Goal: Task Accomplishment & Management: Manage account settings

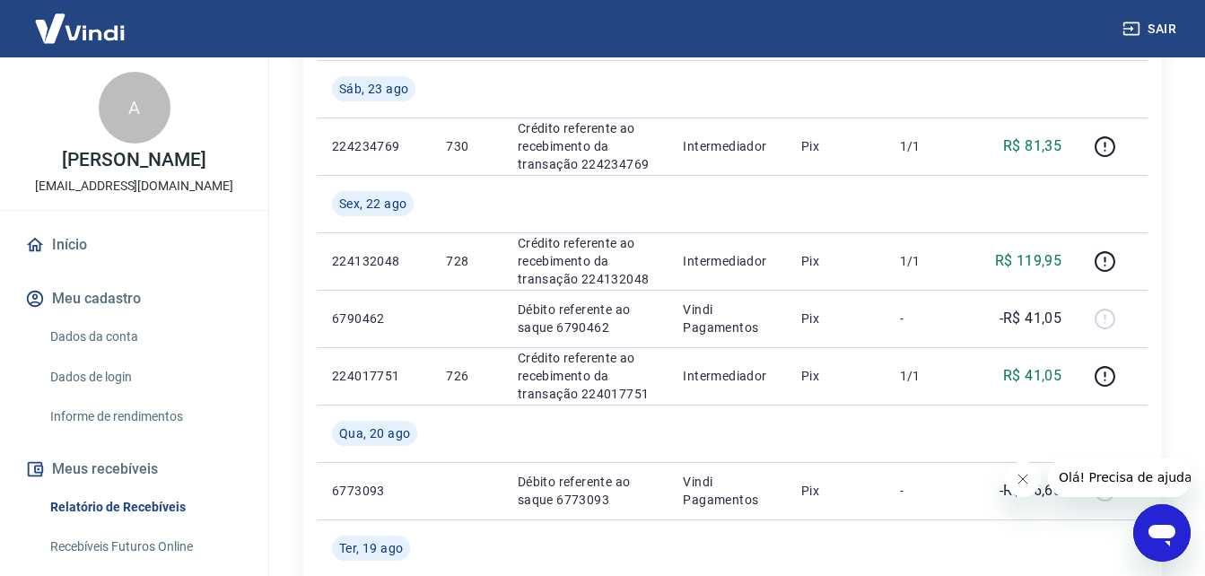
scroll to position [352, 0]
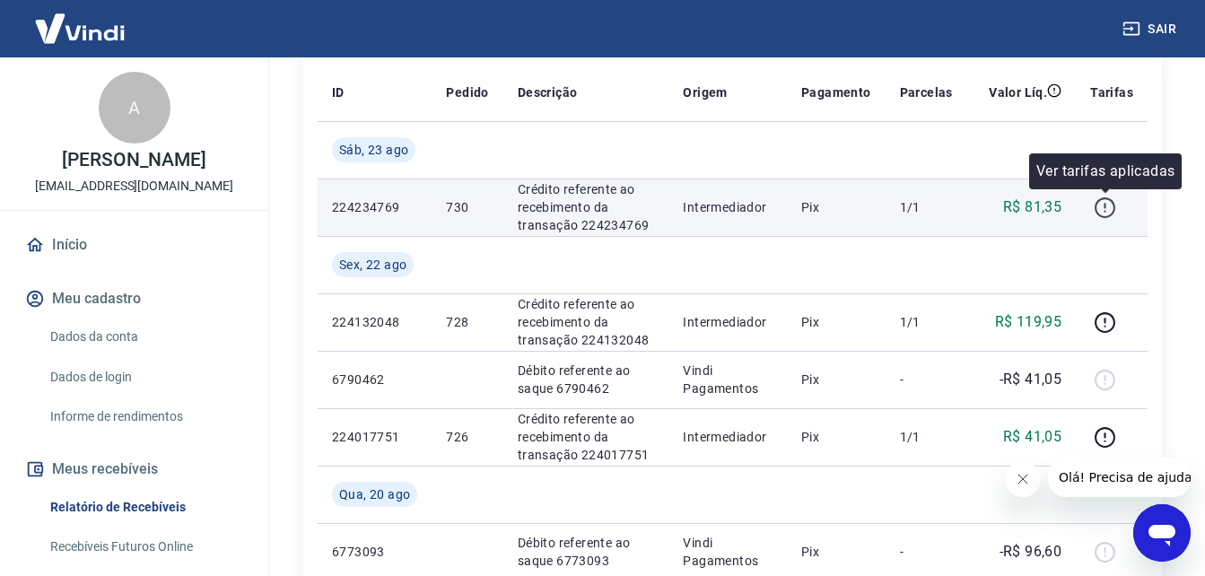
click at [1107, 206] on icon "button" at bounding box center [1105, 208] width 22 height 22
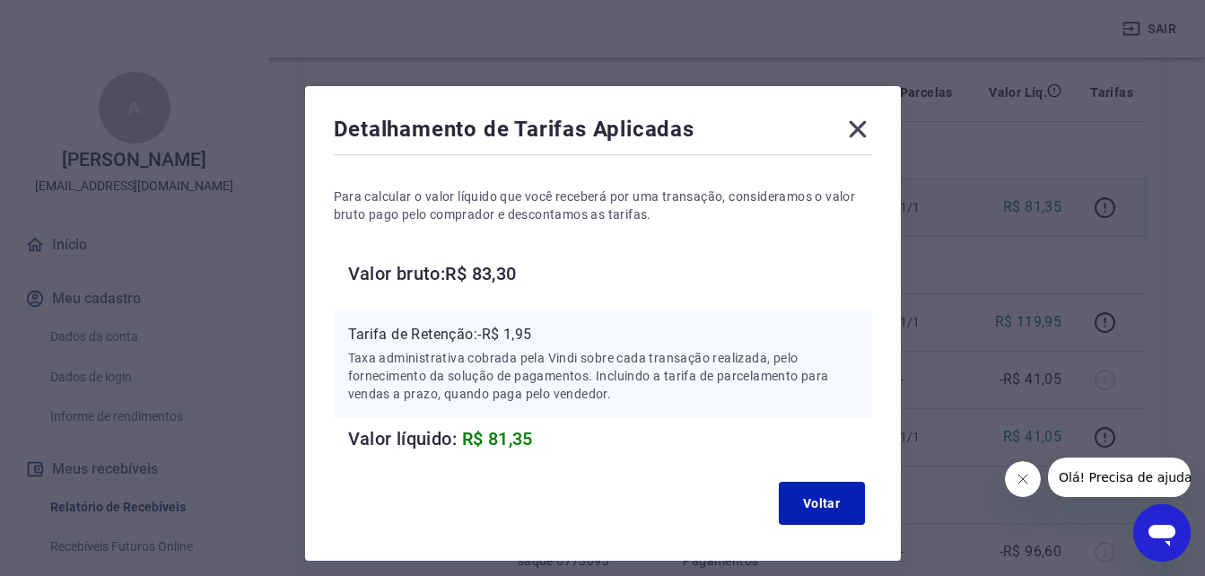
click at [861, 131] on icon at bounding box center [857, 129] width 29 height 29
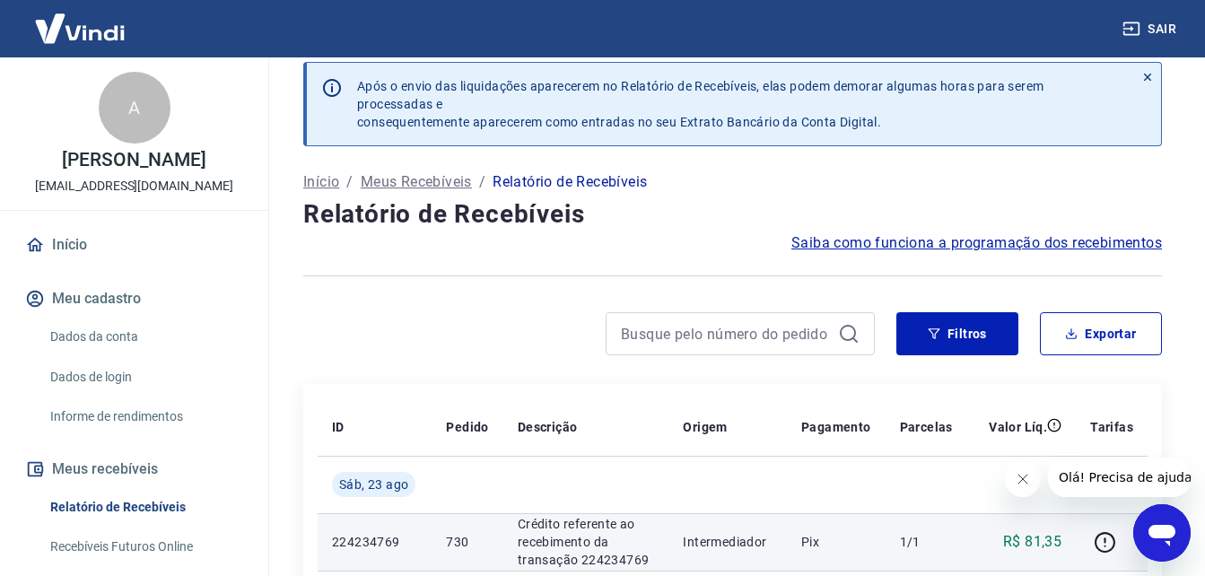
scroll to position [0, 0]
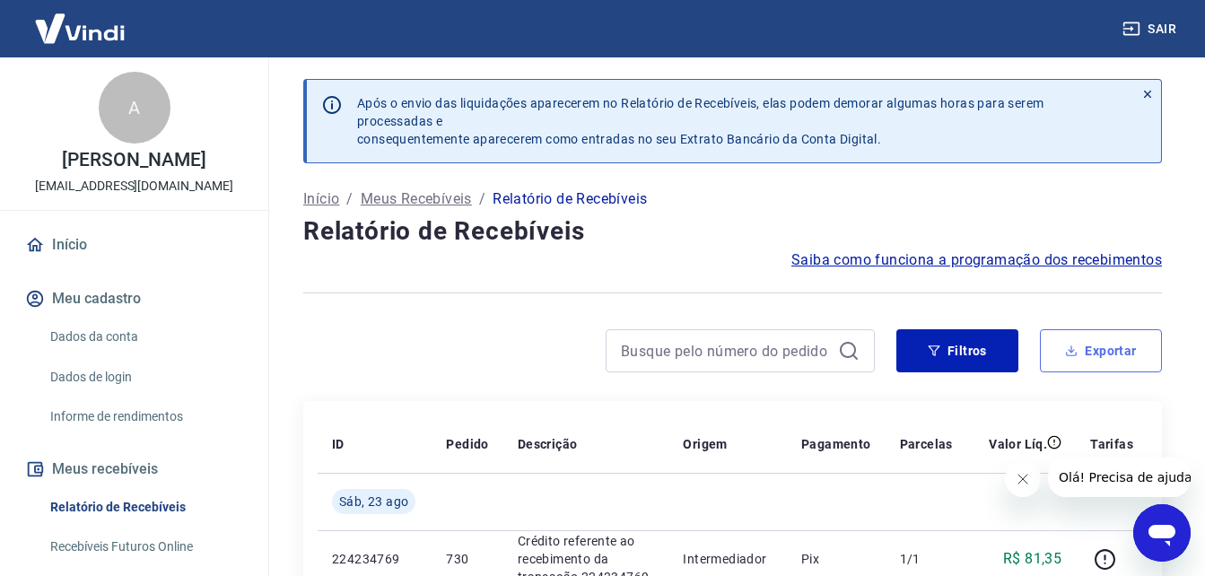
click at [1070, 350] on icon "button" at bounding box center [1072, 351] width 6 height 4
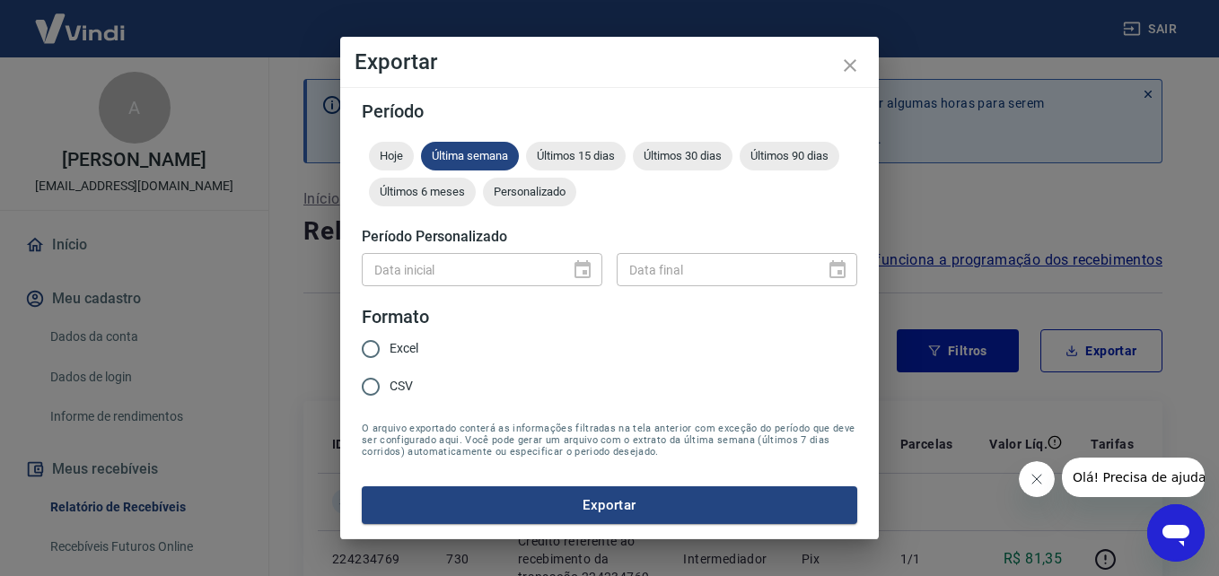
click at [393, 355] on span "Excel" at bounding box center [403, 348] width 29 height 19
click at [389, 355] on input "Excel" at bounding box center [371, 349] width 38 height 38
radio input "true"
click at [586, 262] on div "Data inicial" at bounding box center [482, 269] width 240 height 33
click at [585, 269] on div at bounding box center [576, 269] width 25 height 0
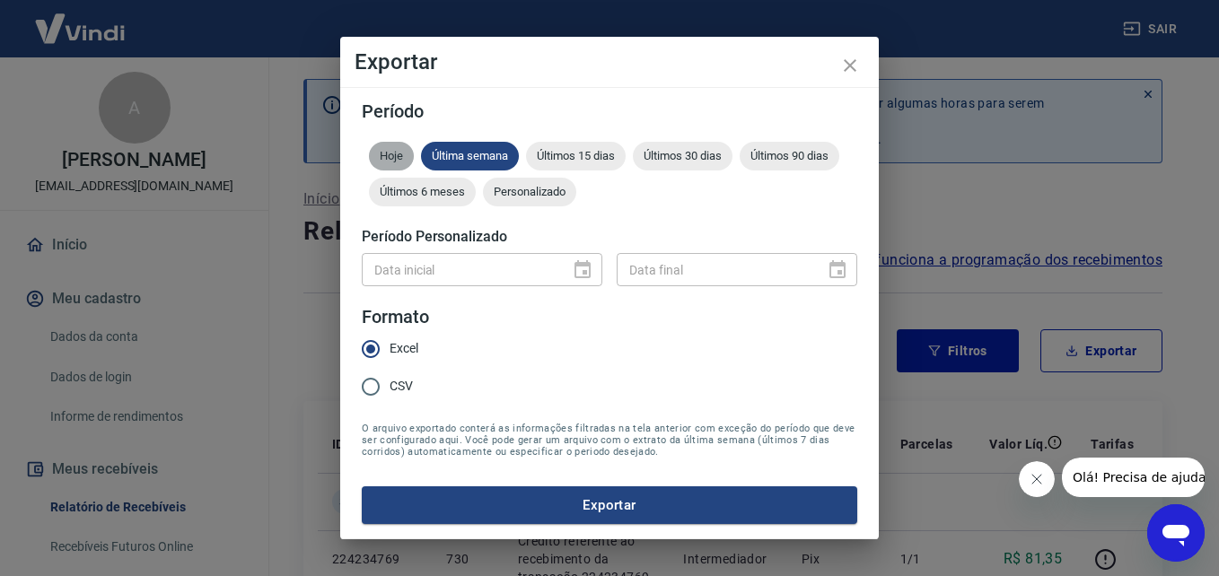
click at [381, 152] on span "Hoje" at bounding box center [391, 155] width 45 height 13
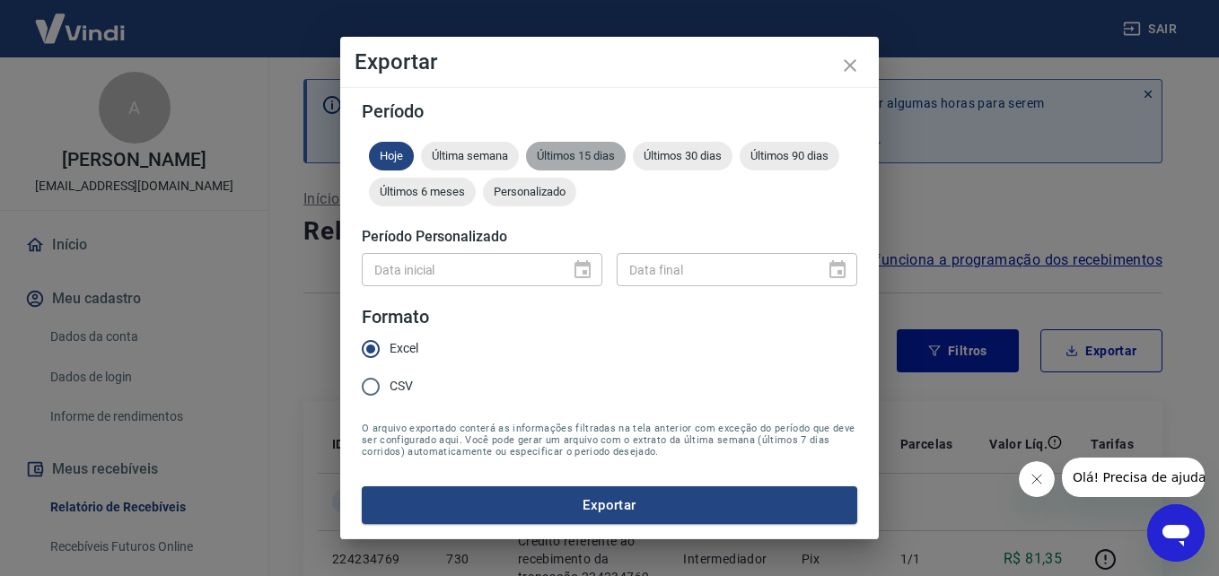
click at [576, 145] on div "Últimos 15 dias" at bounding box center [576, 156] width 100 height 29
click at [559, 195] on span "Personalizado" at bounding box center [529, 191] width 93 height 13
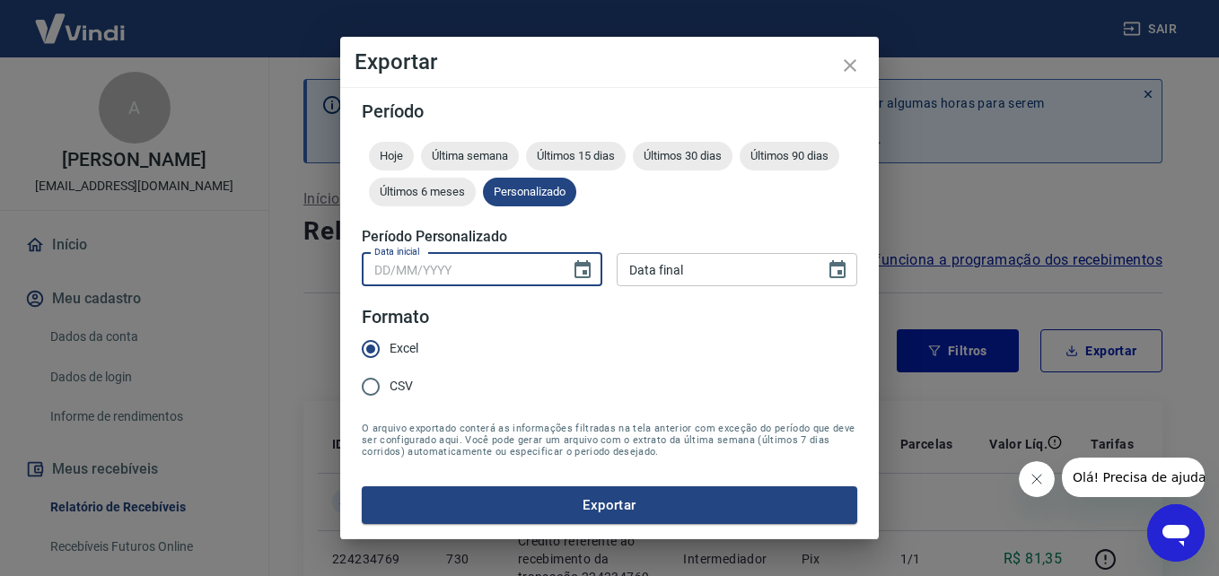
click at [476, 273] on input "Data inicial" at bounding box center [460, 269] width 196 height 33
type input "01/08/2025"
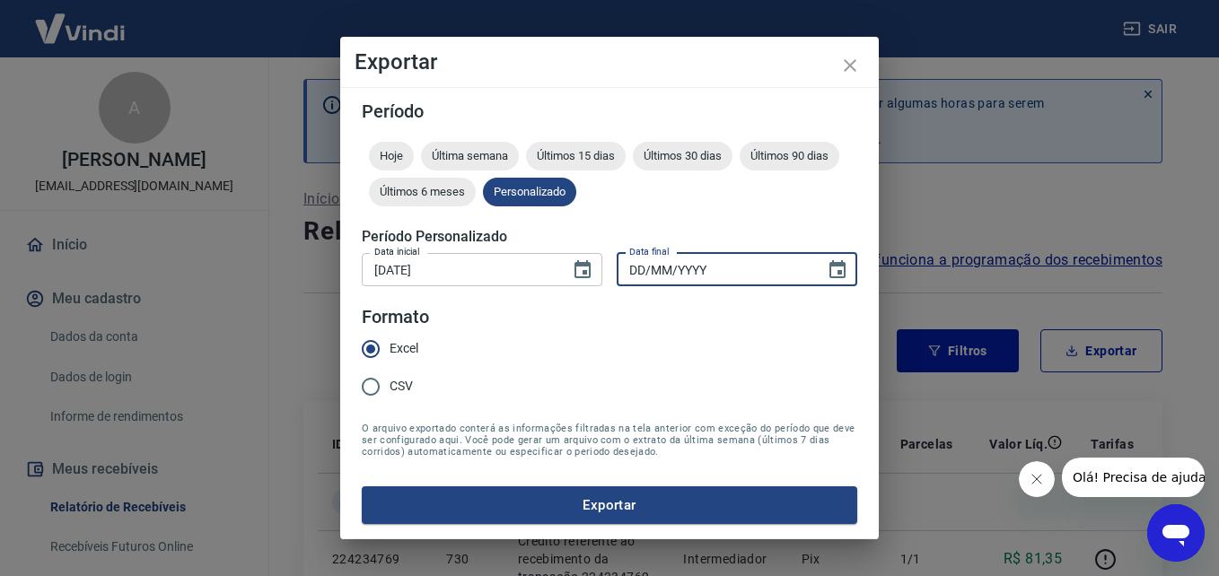
click at [695, 275] on input "DD/MM/YYYY" at bounding box center [714, 269] width 196 height 33
type input "24/08/2025"
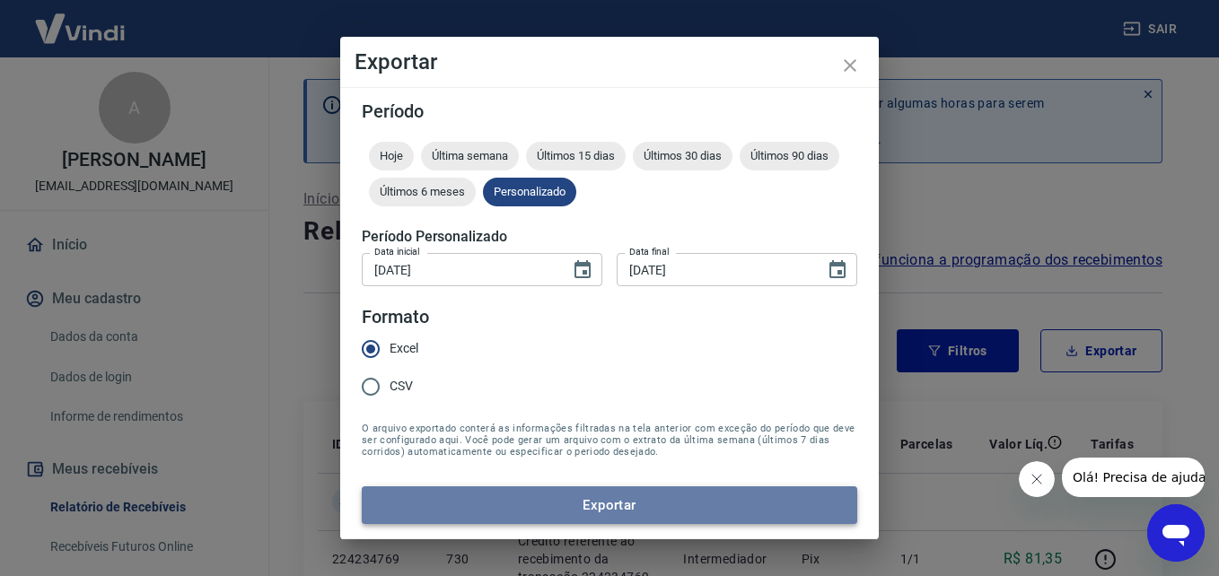
click at [635, 509] on button "Exportar" at bounding box center [609, 505] width 495 height 38
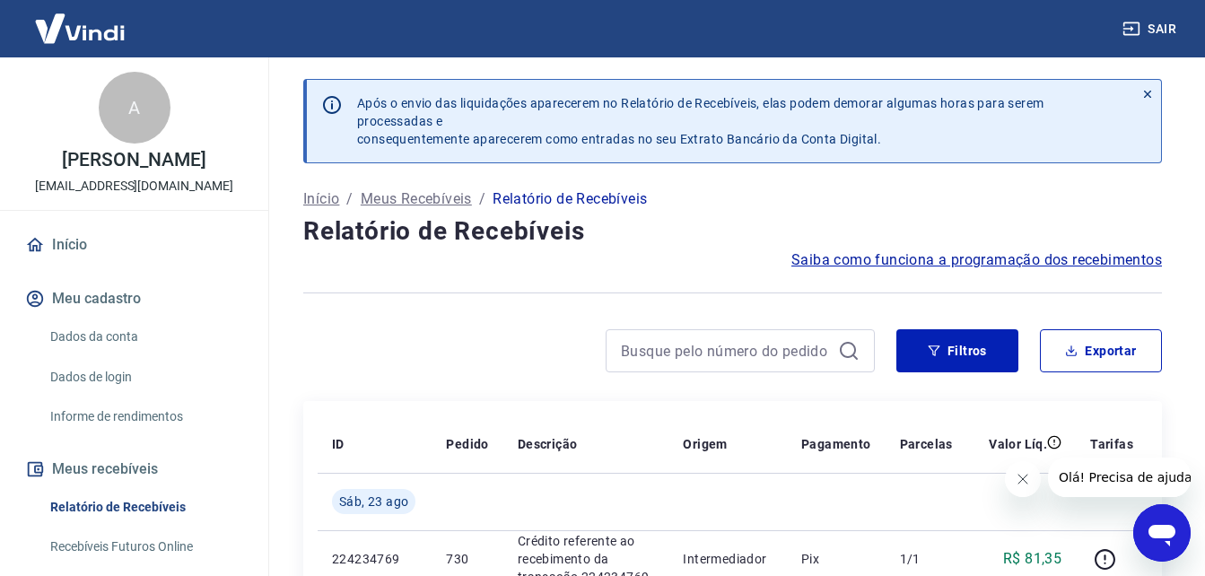
click at [445, 285] on div at bounding box center [732, 293] width 859 height 44
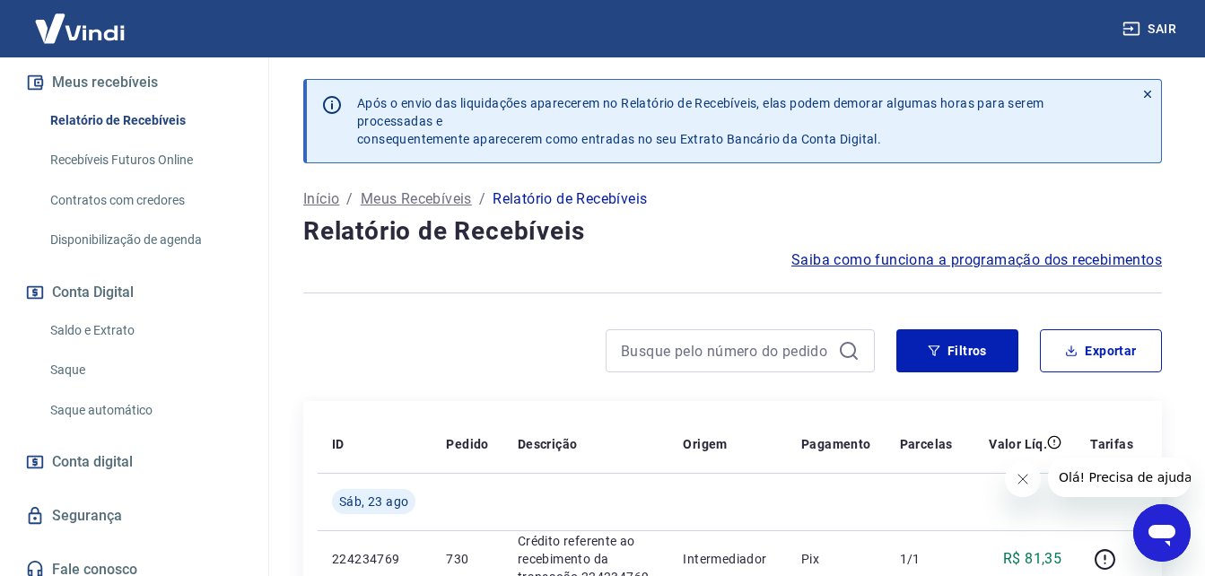
scroll to position [400, 0]
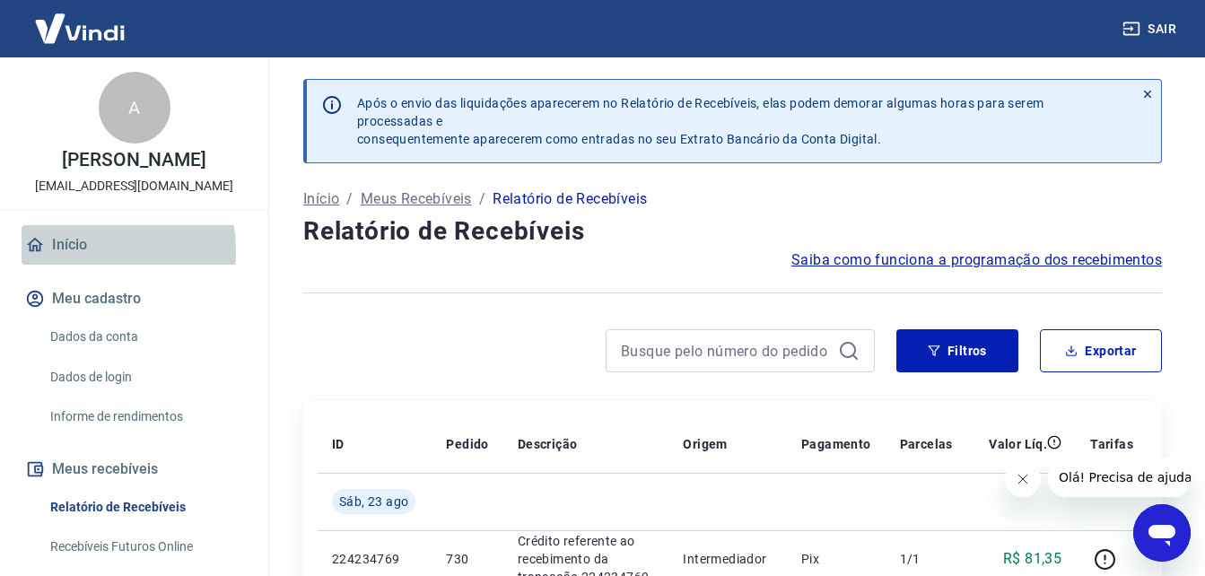
click at [65, 251] on link "Início" at bounding box center [134, 244] width 225 height 39
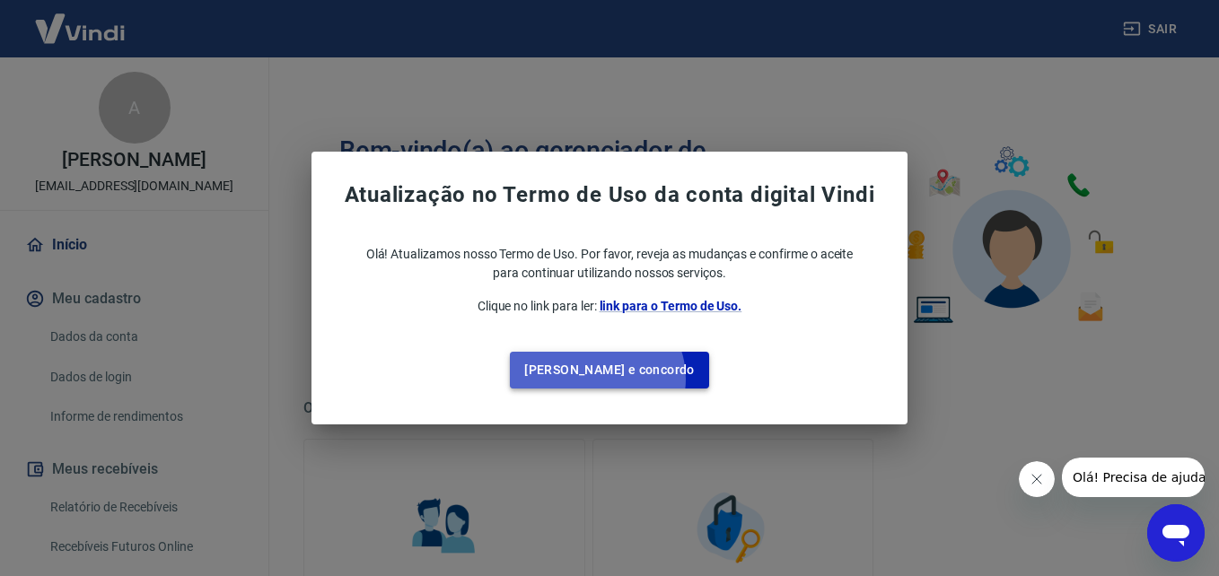
click at [633, 379] on button "Li e concordo" at bounding box center [609, 370] width 199 height 37
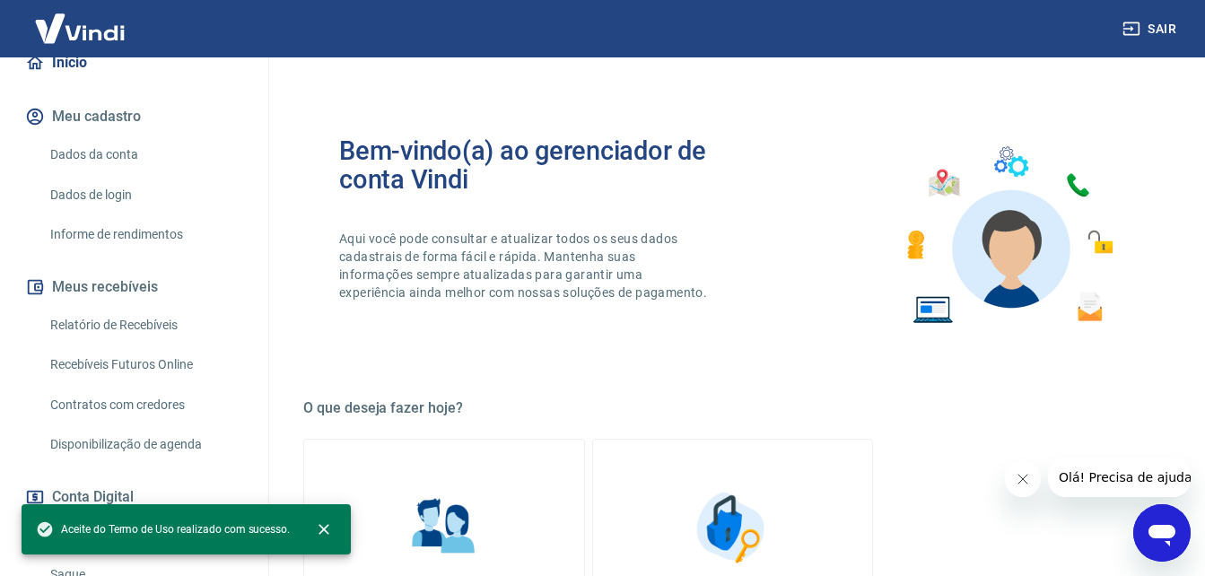
scroll to position [269, 0]
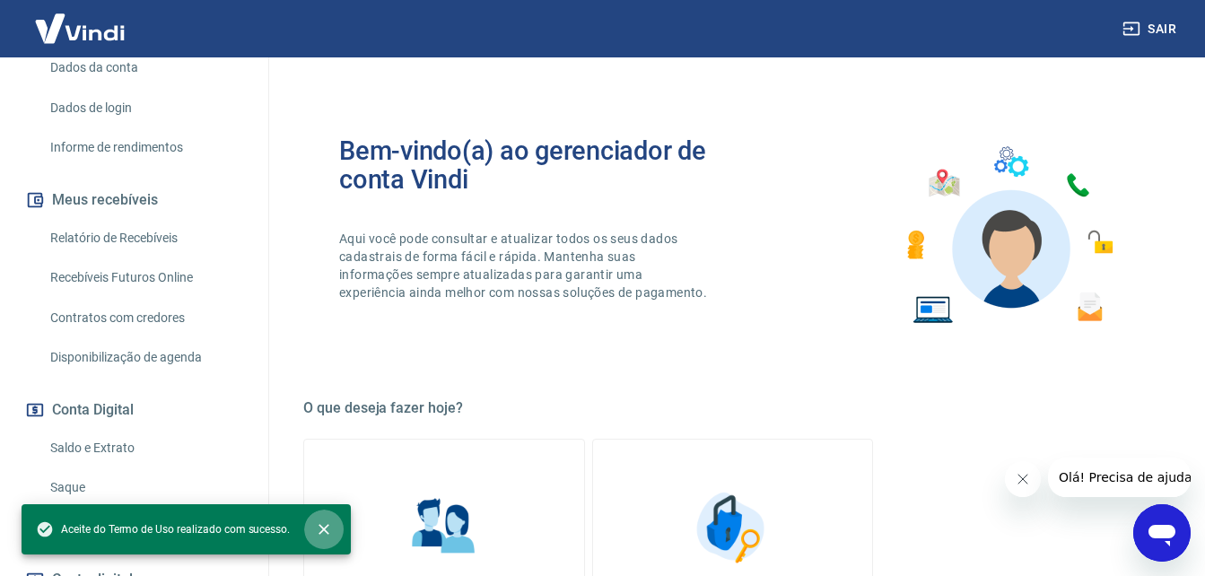
click at [323, 529] on icon "close" at bounding box center [324, 529] width 11 height 11
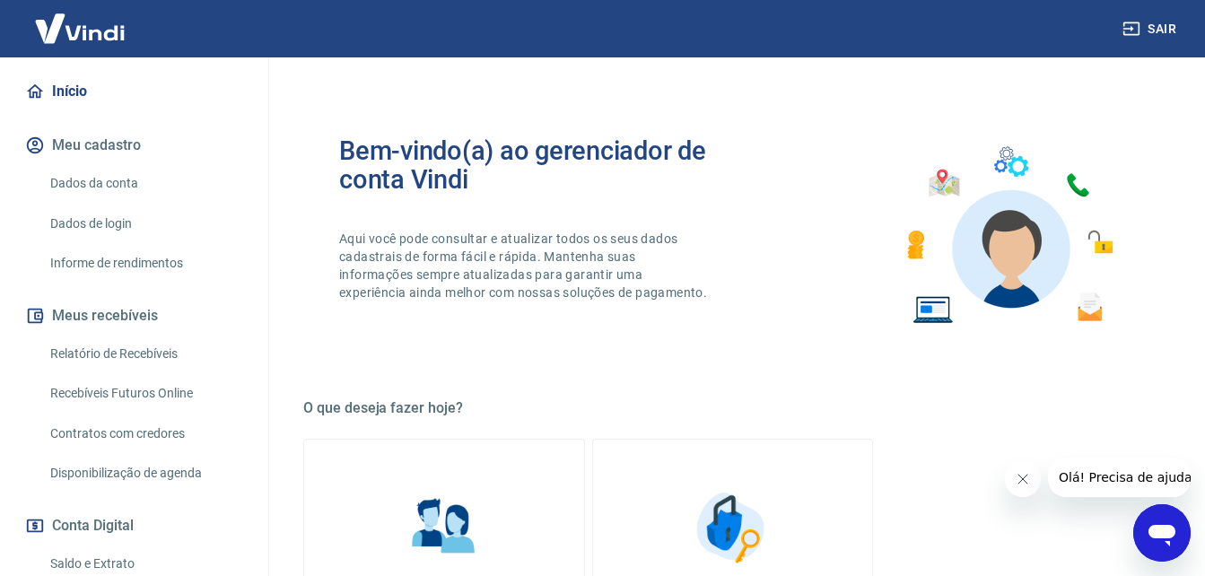
scroll to position [131, 0]
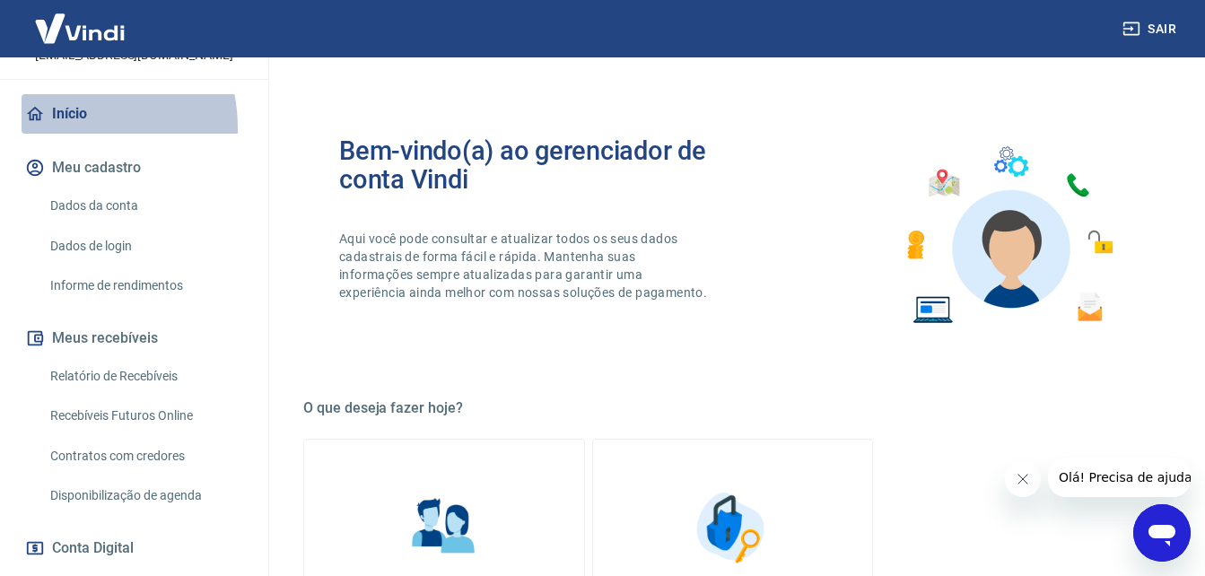
click at [57, 128] on link "Início" at bounding box center [134, 113] width 225 height 39
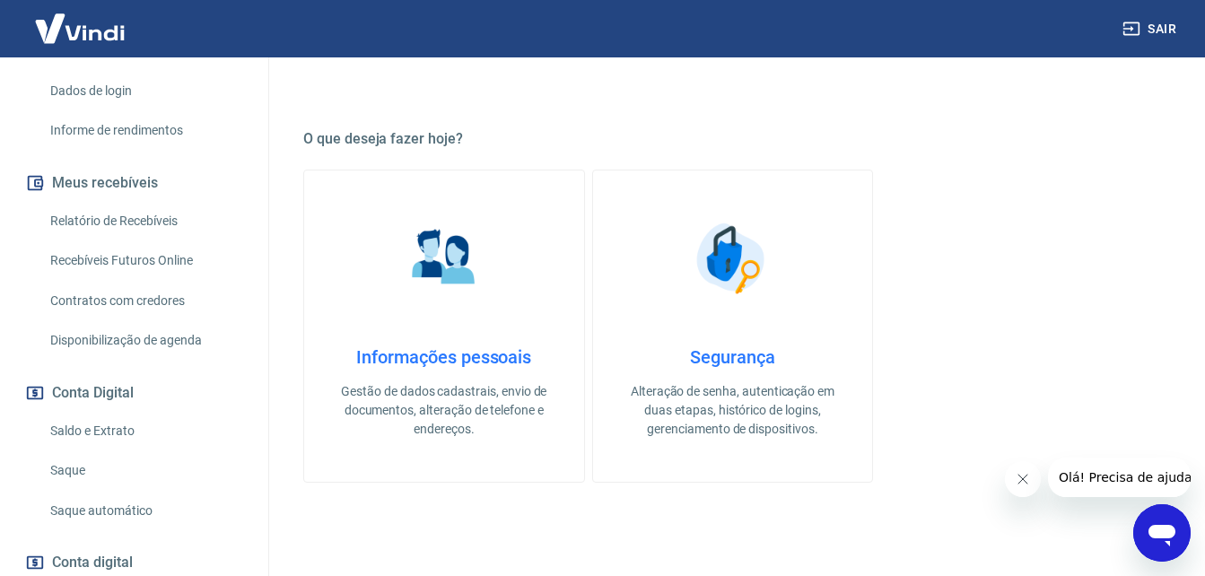
scroll to position [310, 0]
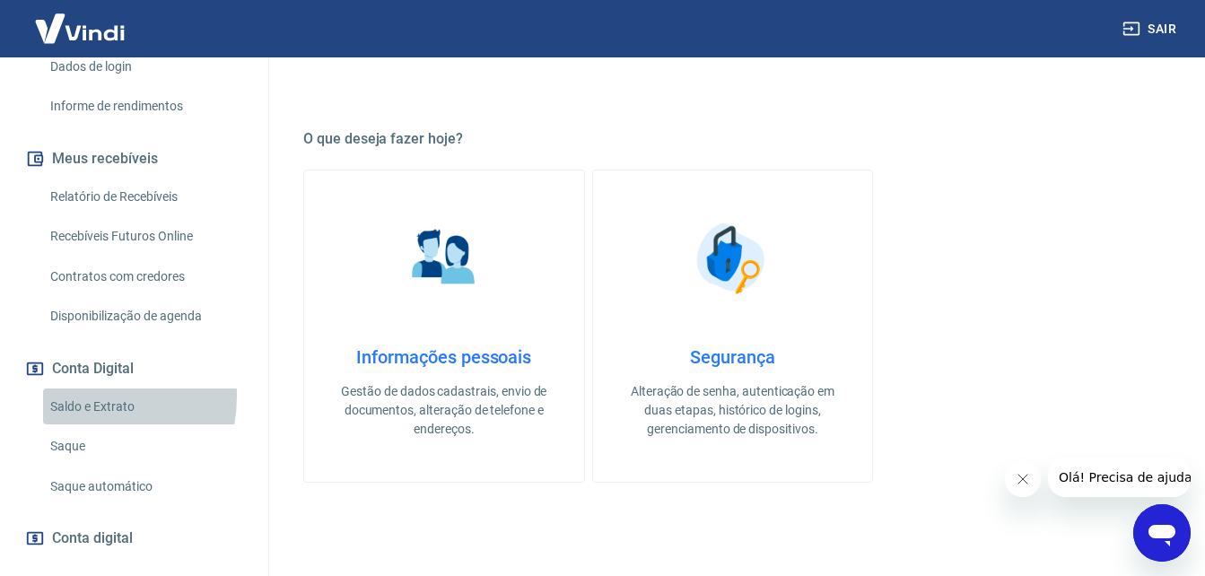
click at [77, 397] on link "Saldo e Extrato" at bounding box center [145, 407] width 204 height 37
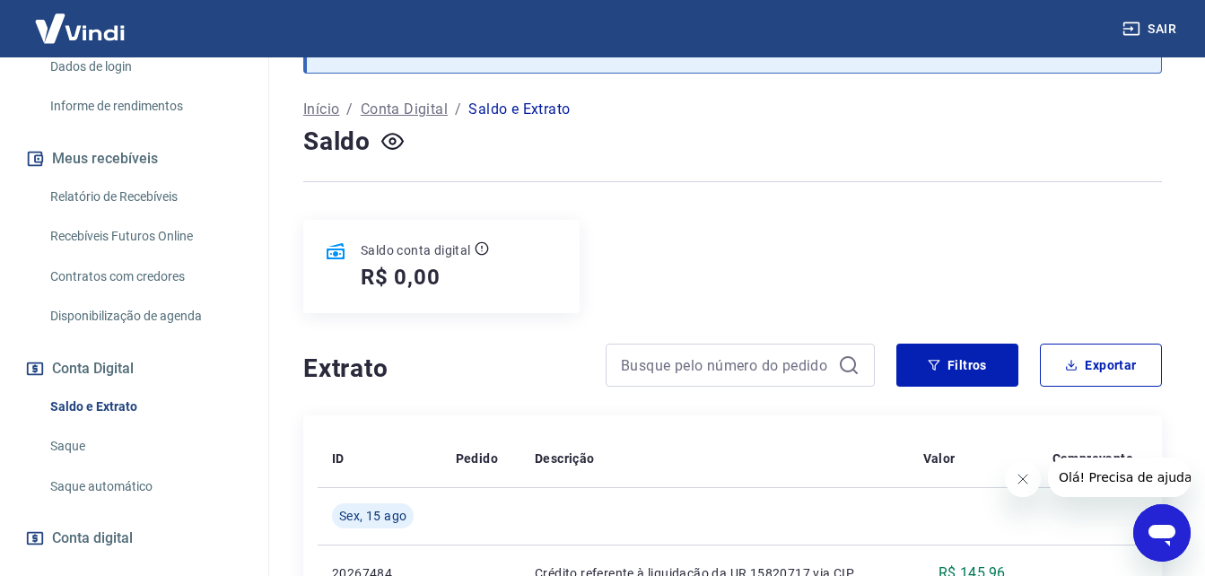
scroll to position [400, 0]
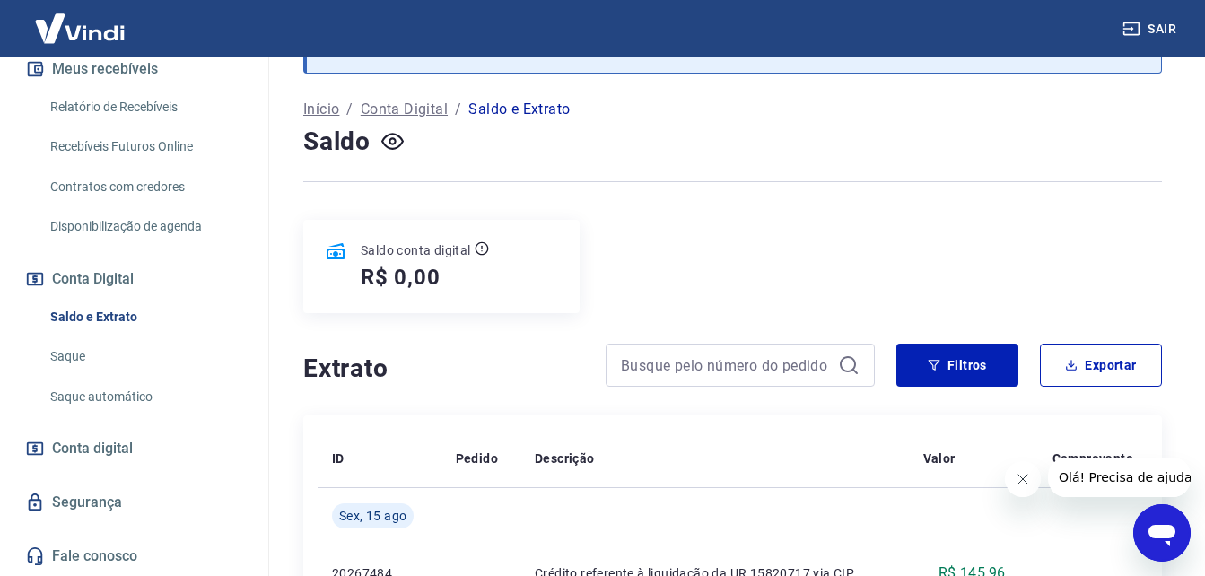
click at [73, 449] on span "Conta digital" at bounding box center [92, 448] width 81 height 25
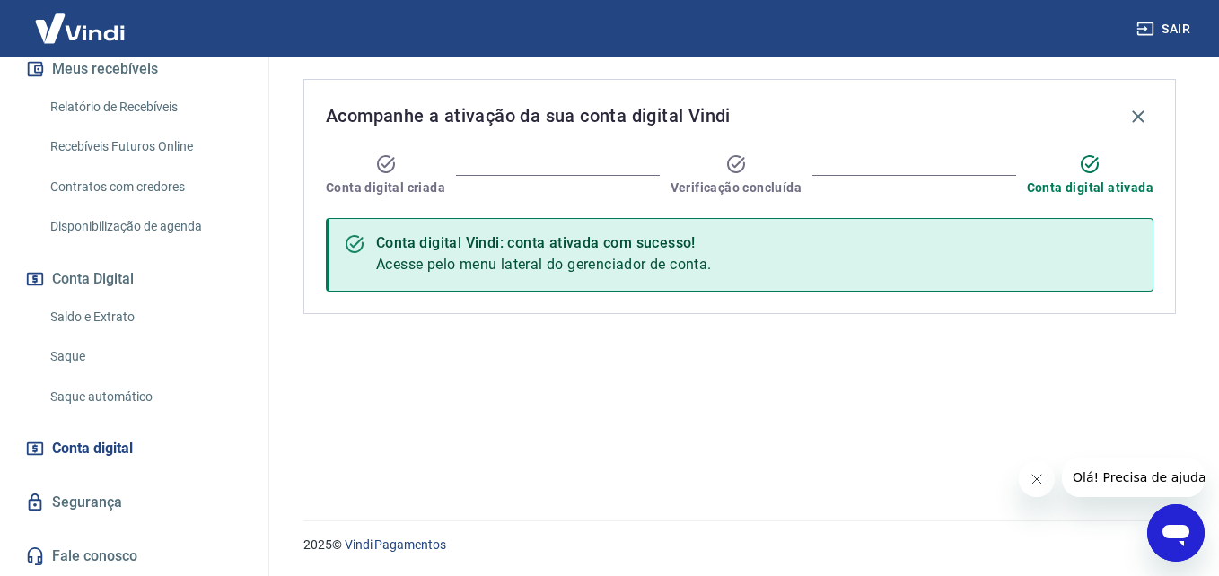
click at [102, 497] on link "Segurança" at bounding box center [134, 502] width 225 height 39
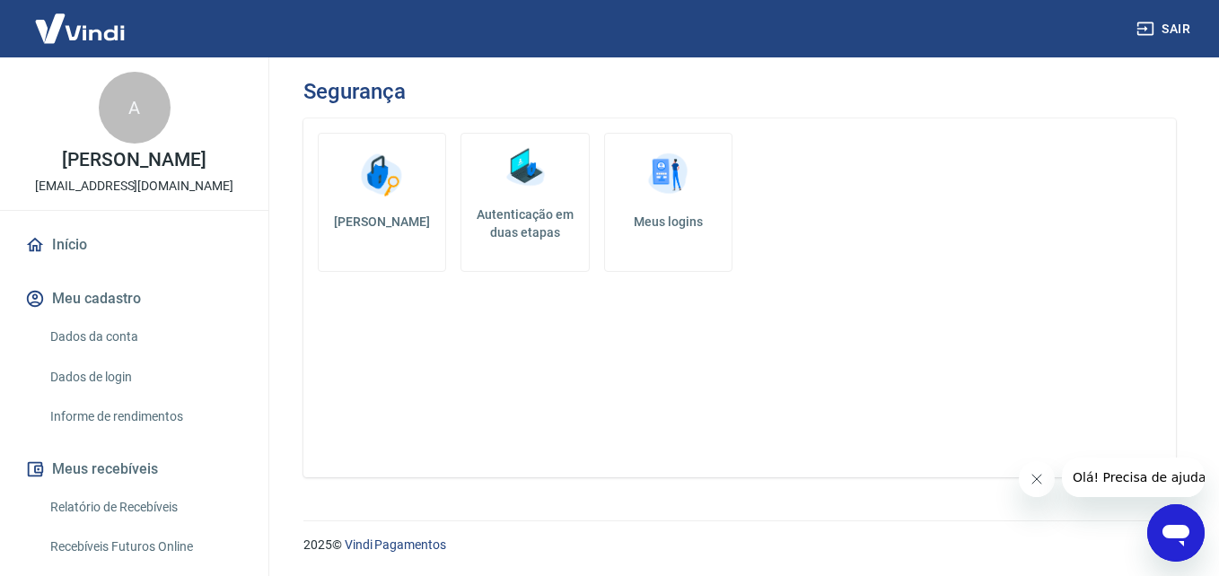
click at [111, 127] on div "A" at bounding box center [135, 108] width 72 height 72
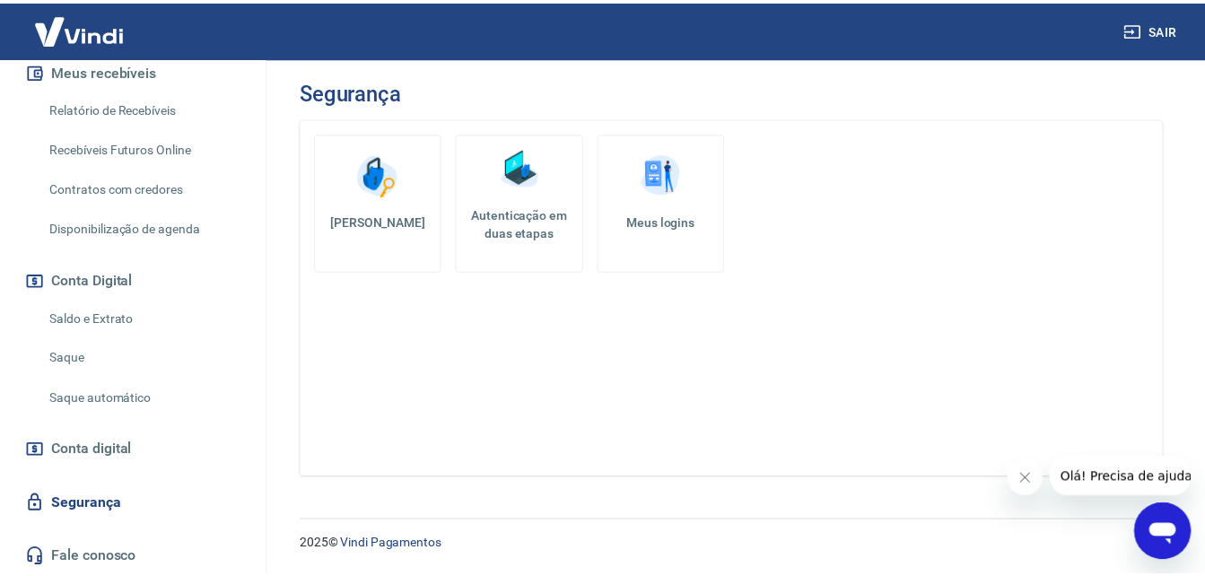
scroll to position [400, 0]
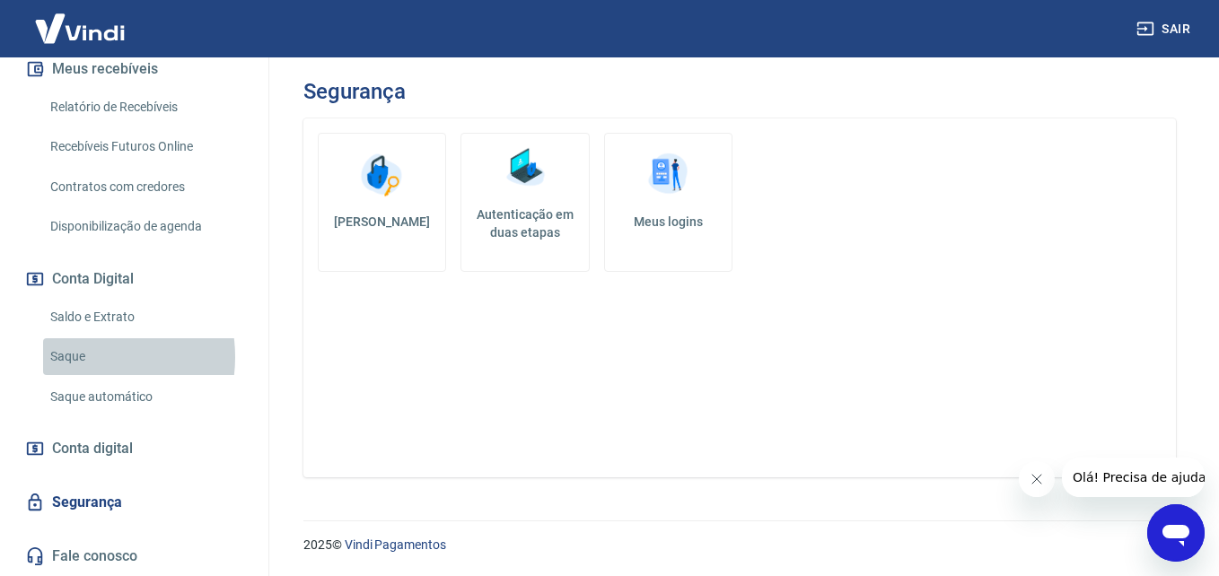
click at [77, 357] on link "Saque" at bounding box center [145, 356] width 204 height 37
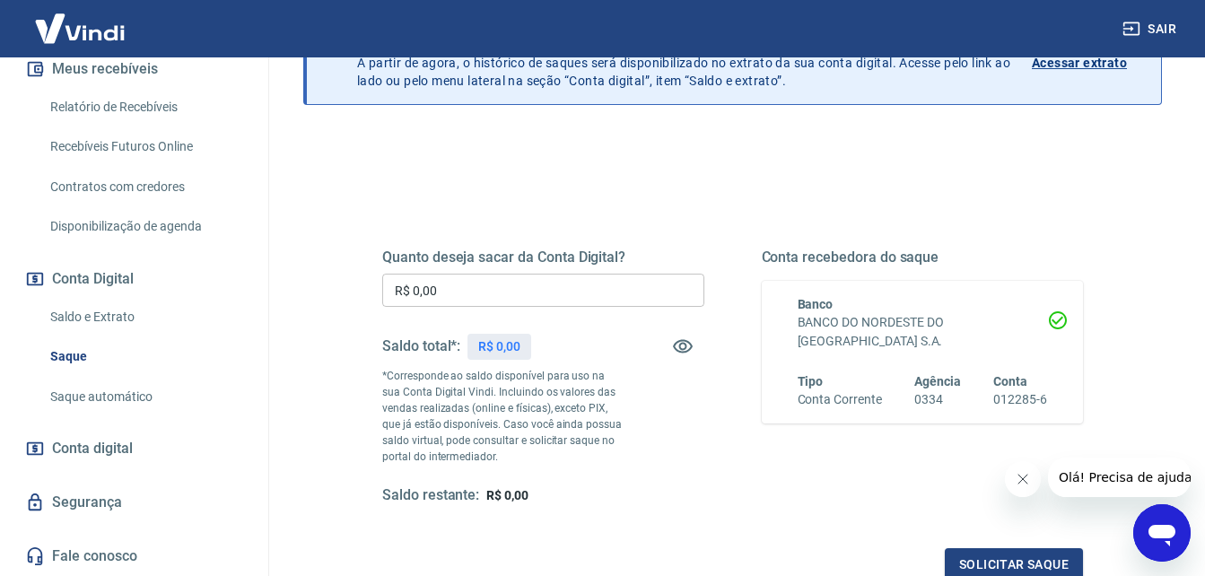
scroll to position [58, 0]
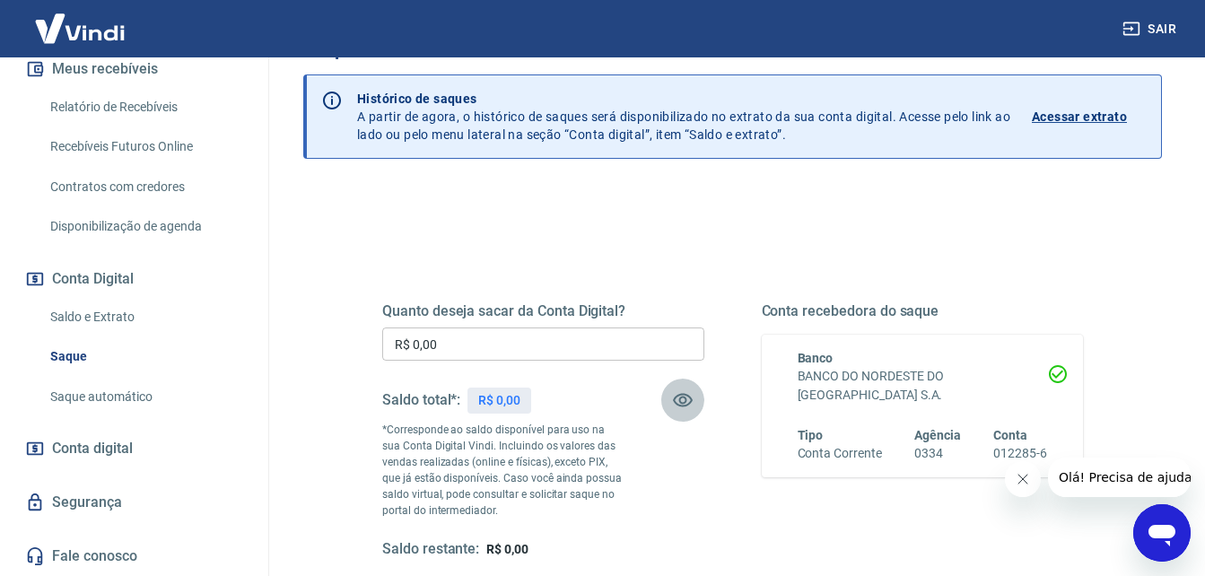
click at [692, 408] on icon "button" at bounding box center [683, 400] width 22 height 22
click at [131, 302] on link "Saldo e Extrato" at bounding box center [145, 317] width 204 height 37
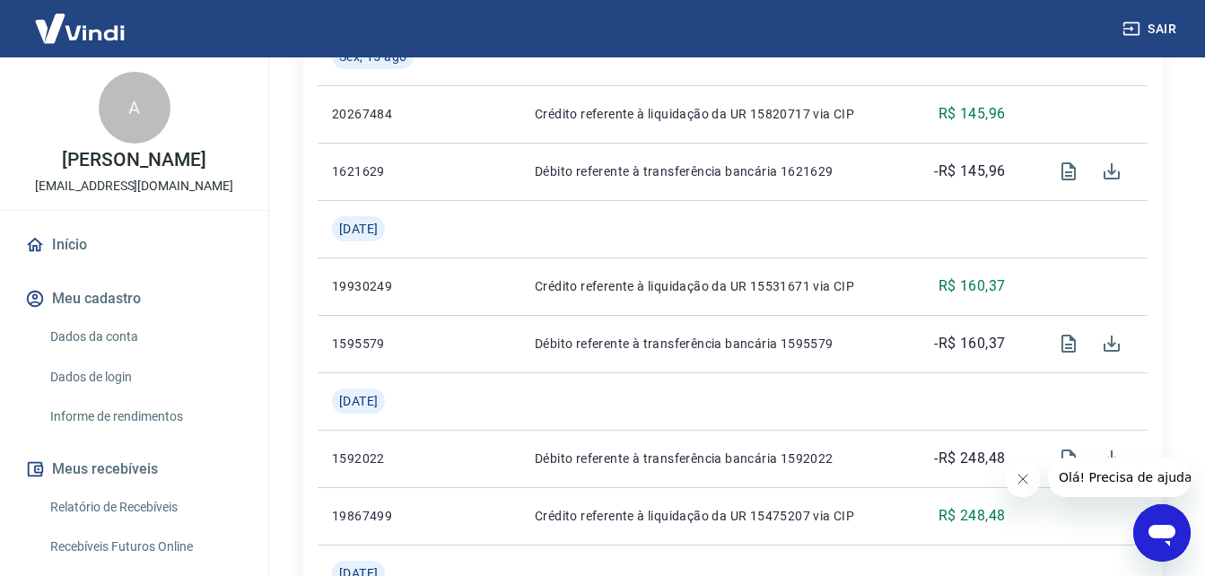
click at [88, 251] on link "Início" at bounding box center [134, 244] width 225 height 39
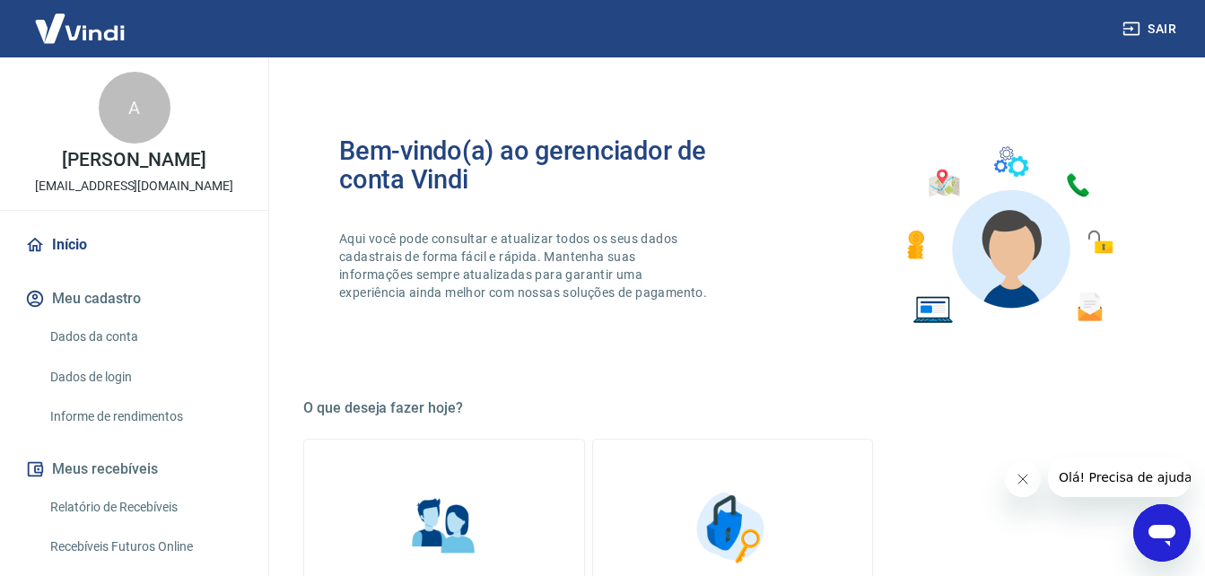
click at [133, 336] on link "Dados da conta" at bounding box center [145, 337] width 204 height 37
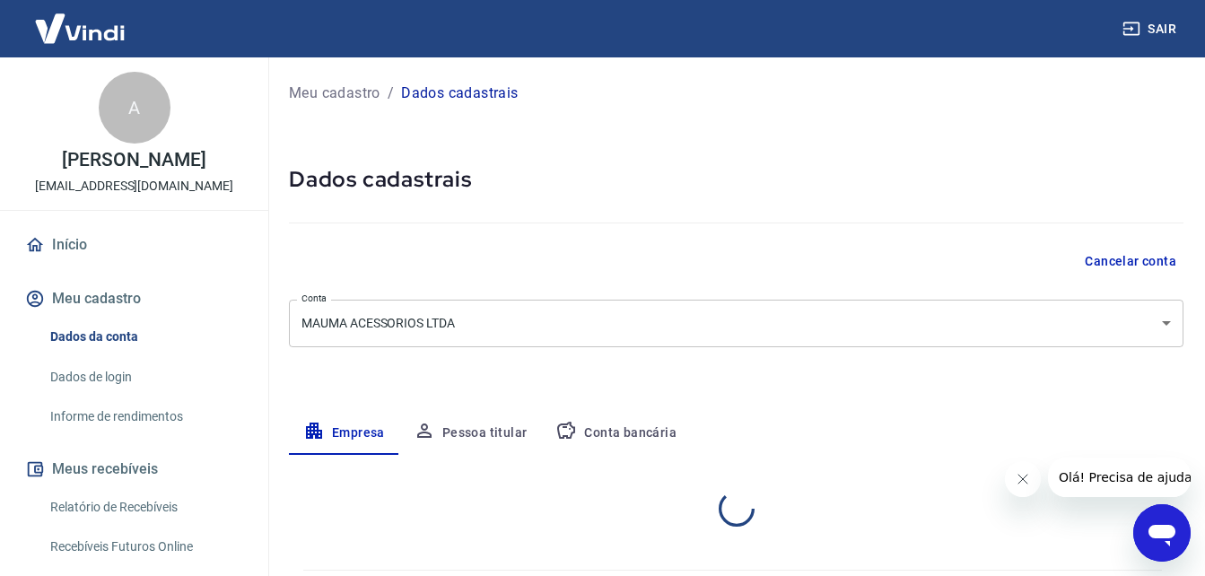
select select "MG"
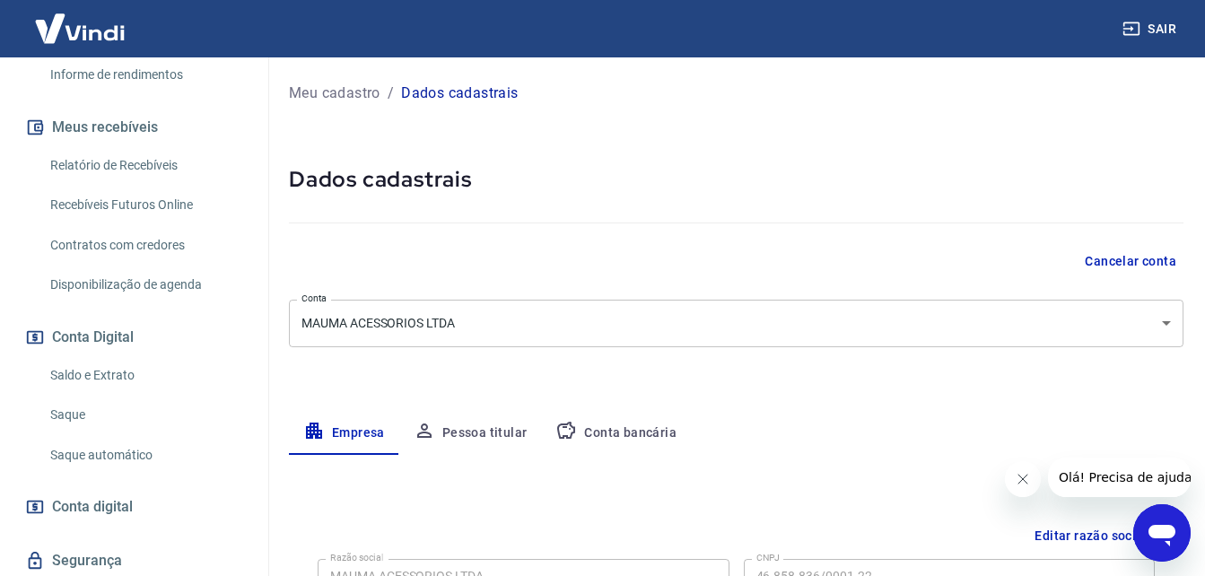
scroll to position [359, 0]
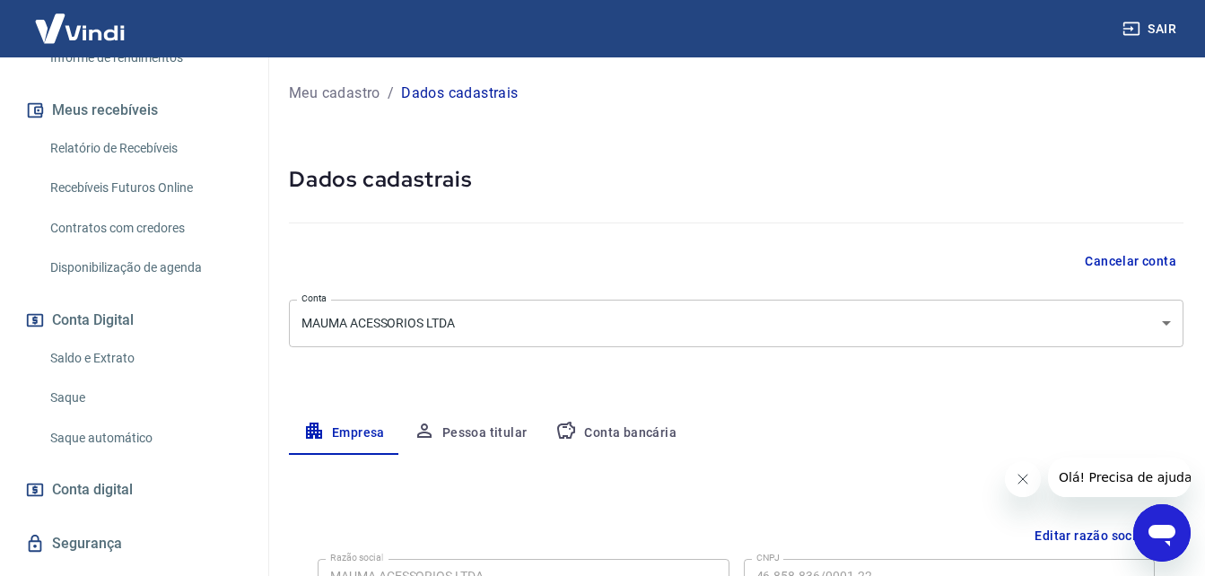
click at [144, 267] on link "Disponibilização de agenda" at bounding box center [145, 267] width 204 height 37
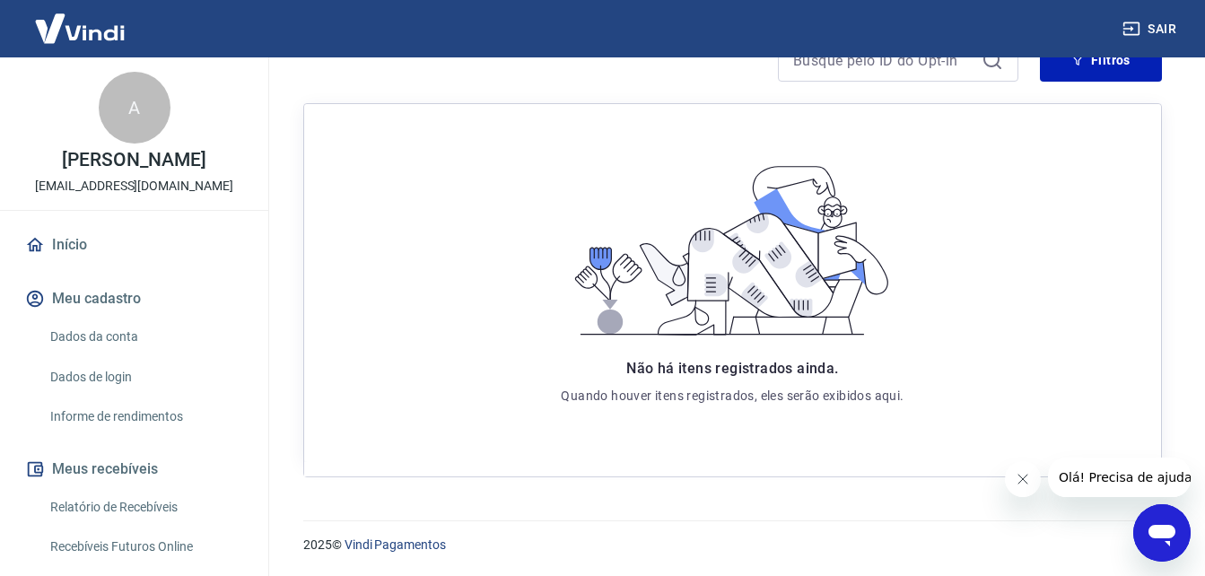
click at [60, 230] on link "Início" at bounding box center [134, 244] width 225 height 39
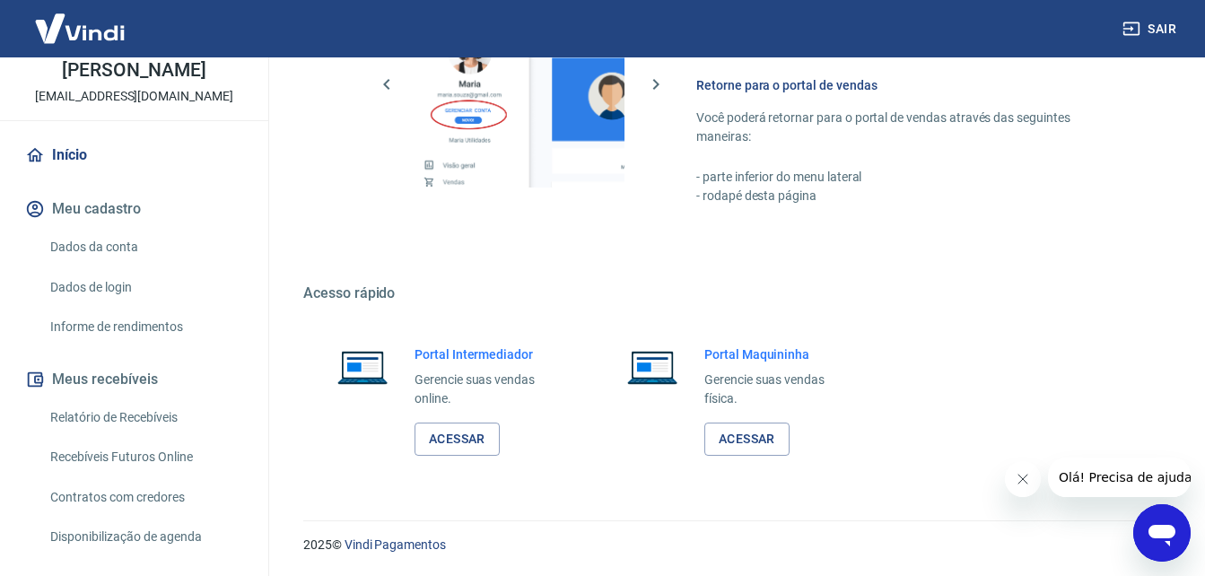
scroll to position [179, 0]
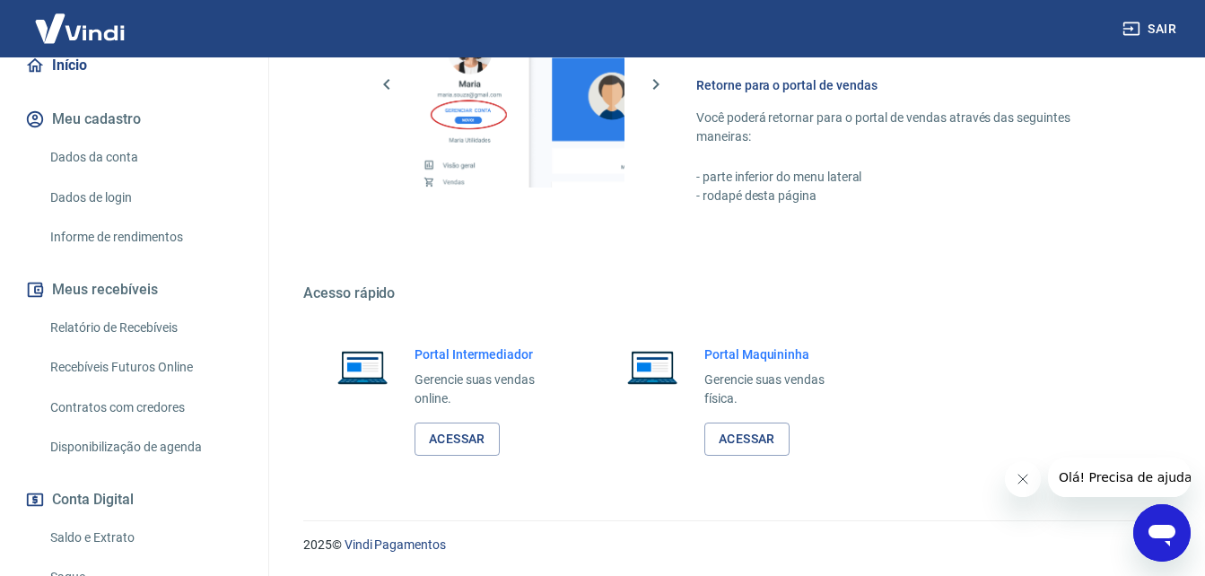
click at [142, 325] on link "Relatório de Recebíveis" at bounding box center [145, 328] width 204 height 37
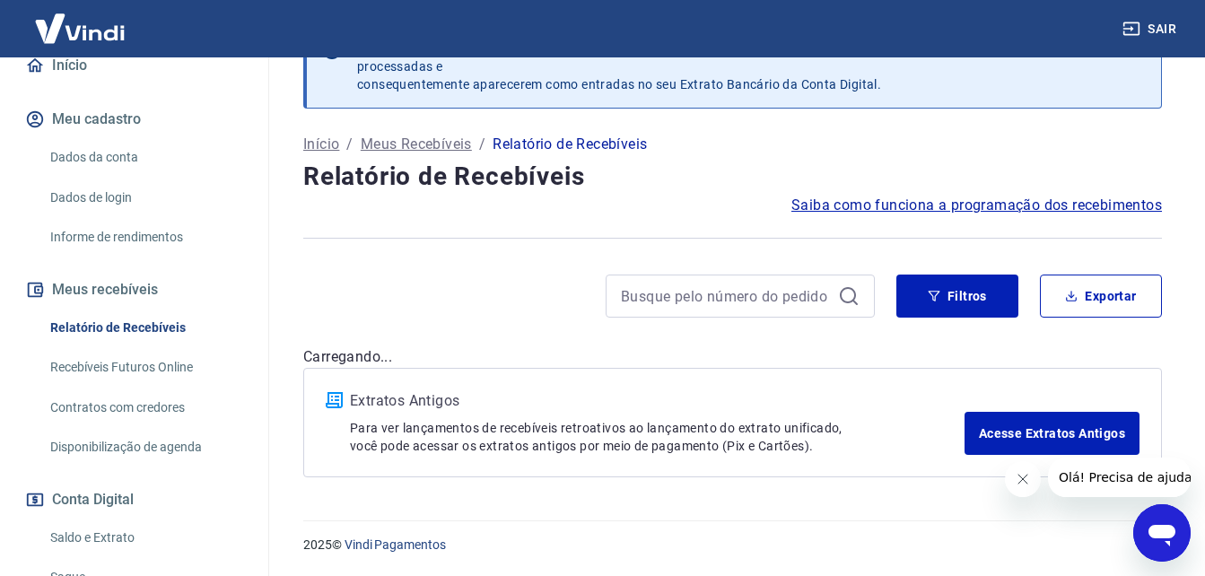
scroll to position [55, 0]
click at [150, 378] on link "Recebíveis Futuros Online" at bounding box center [145, 367] width 204 height 37
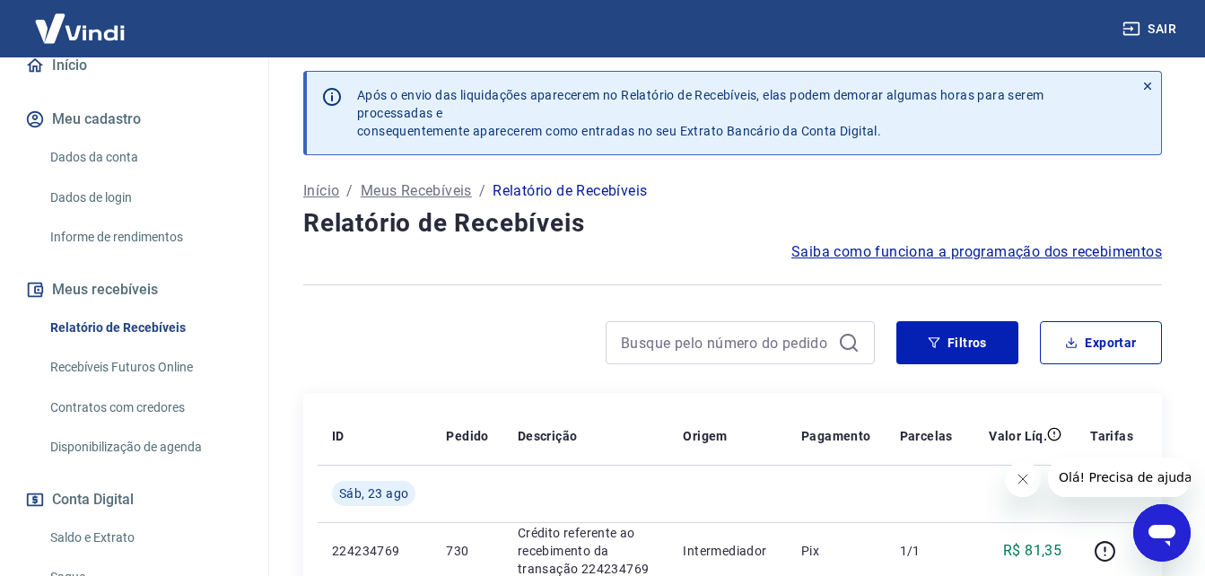
scroll to position [0, 0]
